Goal: Task Accomplishment & Management: Manage account settings

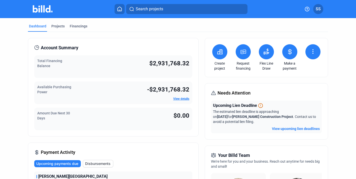
click at [318, 12] on button "SS" at bounding box center [318, 9] width 10 height 10
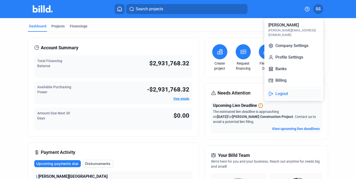
click at [282, 89] on button "Logout" at bounding box center [293, 94] width 55 height 10
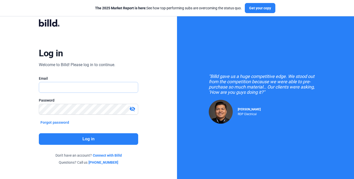
click at [71, 85] on input "text" at bounding box center [85, 87] width 93 height 10
type input "[PERSON_NAME][EMAIL_ADDRESS][DOMAIN_NAME]"
click at [134, 109] on mat-icon "visibility_off" at bounding box center [132, 109] width 6 height 6
click at [133, 110] on mat-icon "visibility" at bounding box center [132, 109] width 6 height 6
click at [109, 143] on button "Log in" at bounding box center [88, 139] width 99 height 12
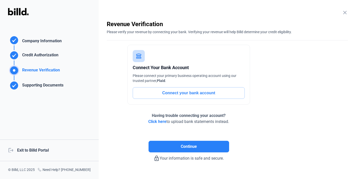
click at [43, 153] on div "logout Exit to Billd Portal" at bounding box center [49, 151] width 99 height 22
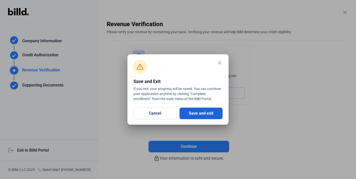
click at [199, 110] on button "Save and exit" at bounding box center [201, 114] width 43 height 12
